Goal: Task Accomplishment & Management: Use online tool/utility

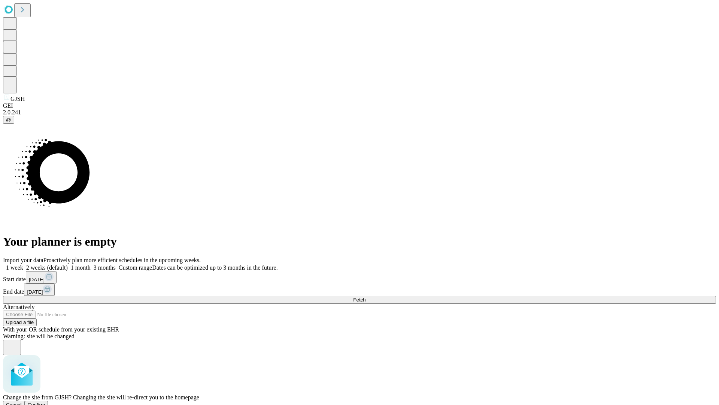
click at [45, 402] on span "Confirm" at bounding box center [37, 405] width 18 height 6
click at [68, 264] on label "2 weeks (default)" at bounding box center [45, 267] width 45 height 6
click at [366, 297] on span "Fetch" at bounding box center [359, 300] width 12 height 6
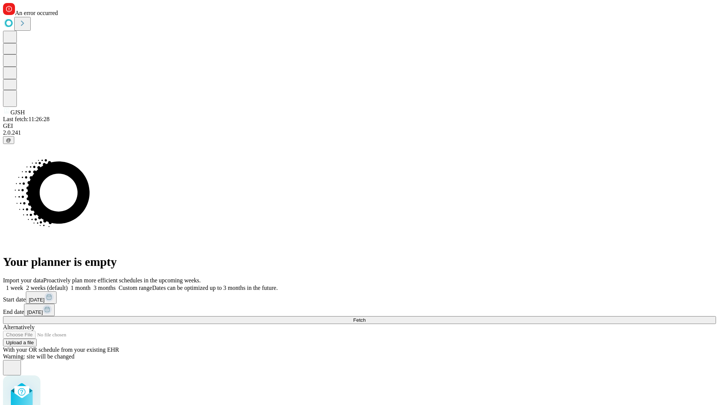
click at [68, 284] on label "2 weeks (default)" at bounding box center [45, 287] width 45 height 6
click at [366, 317] on span "Fetch" at bounding box center [359, 320] width 12 height 6
click at [68, 284] on label "2 weeks (default)" at bounding box center [45, 287] width 45 height 6
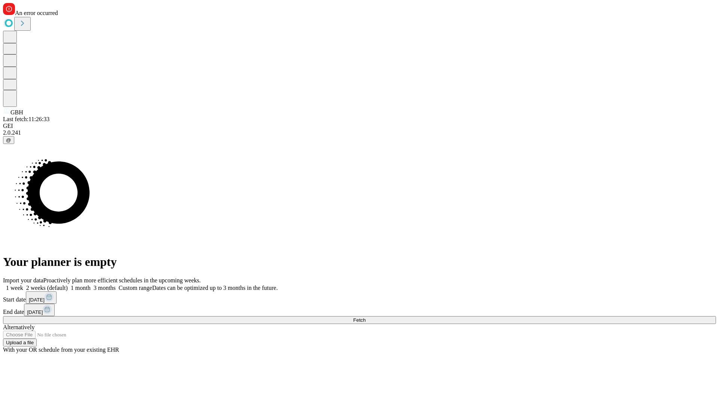
click at [366, 317] on span "Fetch" at bounding box center [359, 320] width 12 height 6
click at [68, 284] on label "2 weeks (default)" at bounding box center [45, 287] width 45 height 6
click at [366, 317] on span "Fetch" at bounding box center [359, 320] width 12 height 6
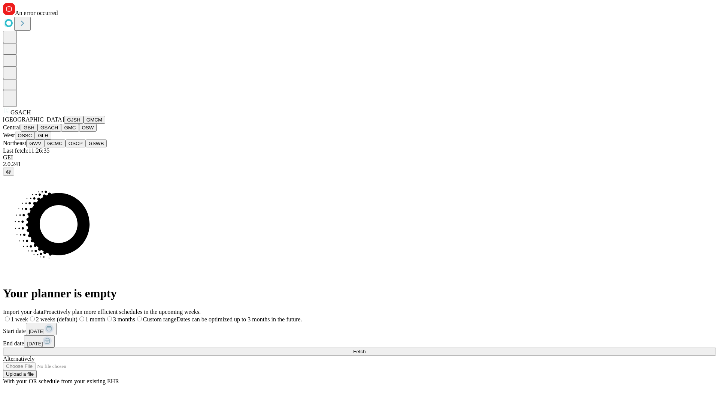
click at [61, 132] on button "GMC" at bounding box center [70, 128] width 18 height 8
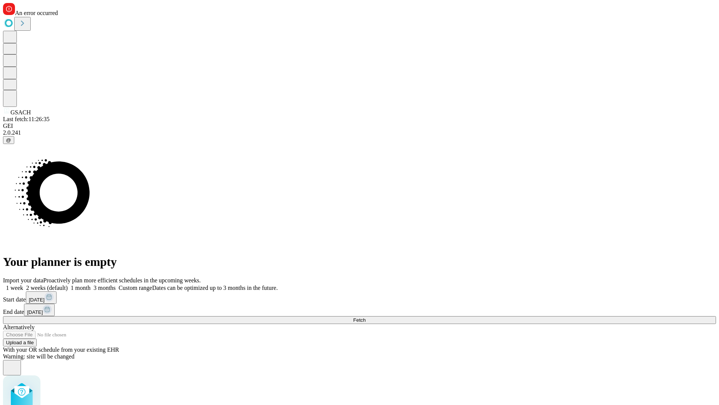
click at [68, 284] on label "2 weeks (default)" at bounding box center [45, 287] width 45 height 6
click at [366, 317] on span "Fetch" at bounding box center [359, 320] width 12 height 6
click at [68, 284] on label "2 weeks (default)" at bounding box center [45, 287] width 45 height 6
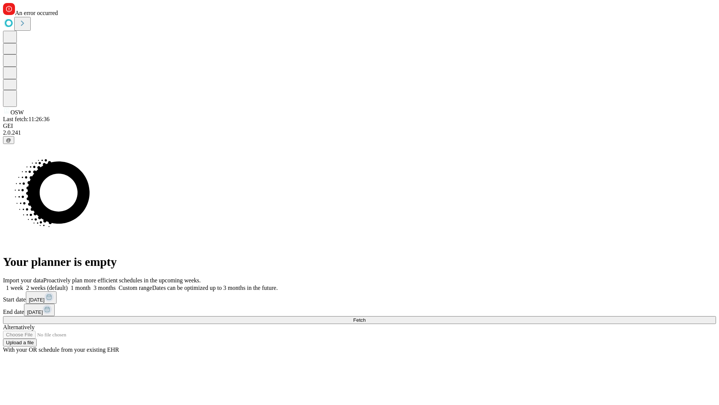
click at [366, 317] on span "Fetch" at bounding box center [359, 320] width 12 height 6
click at [68, 284] on label "2 weeks (default)" at bounding box center [45, 287] width 45 height 6
click at [366, 317] on span "Fetch" at bounding box center [359, 320] width 12 height 6
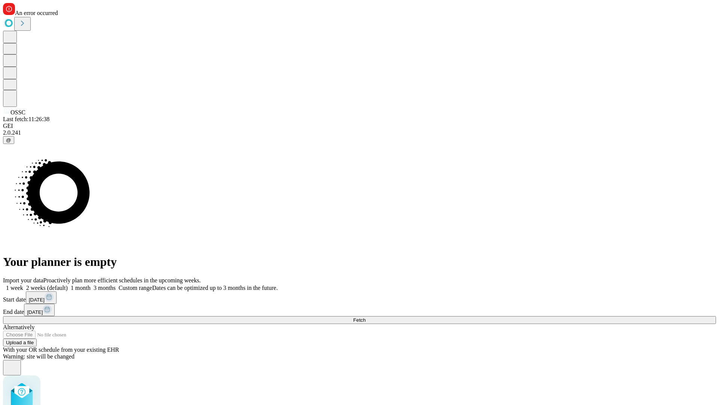
click at [68, 284] on label "2 weeks (default)" at bounding box center [45, 287] width 45 height 6
click at [366, 317] on span "Fetch" at bounding box center [359, 320] width 12 height 6
click at [68, 284] on label "2 weeks (default)" at bounding box center [45, 287] width 45 height 6
click at [366, 317] on span "Fetch" at bounding box center [359, 320] width 12 height 6
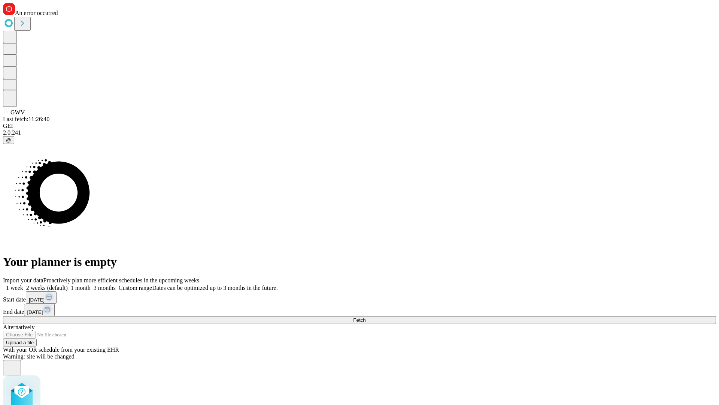
click at [68, 284] on label "2 weeks (default)" at bounding box center [45, 287] width 45 height 6
click at [366, 317] on span "Fetch" at bounding box center [359, 320] width 12 height 6
click at [68, 284] on label "2 weeks (default)" at bounding box center [45, 287] width 45 height 6
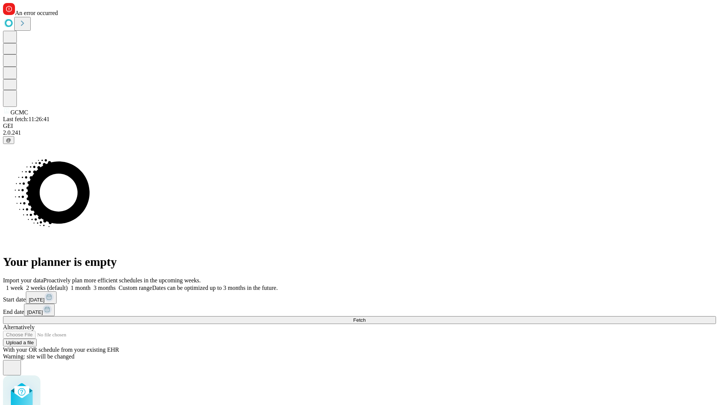
click at [366, 317] on span "Fetch" at bounding box center [359, 320] width 12 height 6
click at [68, 284] on label "2 weeks (default)" at bounding box center [45, 287] width 45 height 6
click at [366, 317] on span "Fetch" at bounding box center [359, 320] width 12 height 6
